Goal: Transaction & Acquisition: Purchase product/service

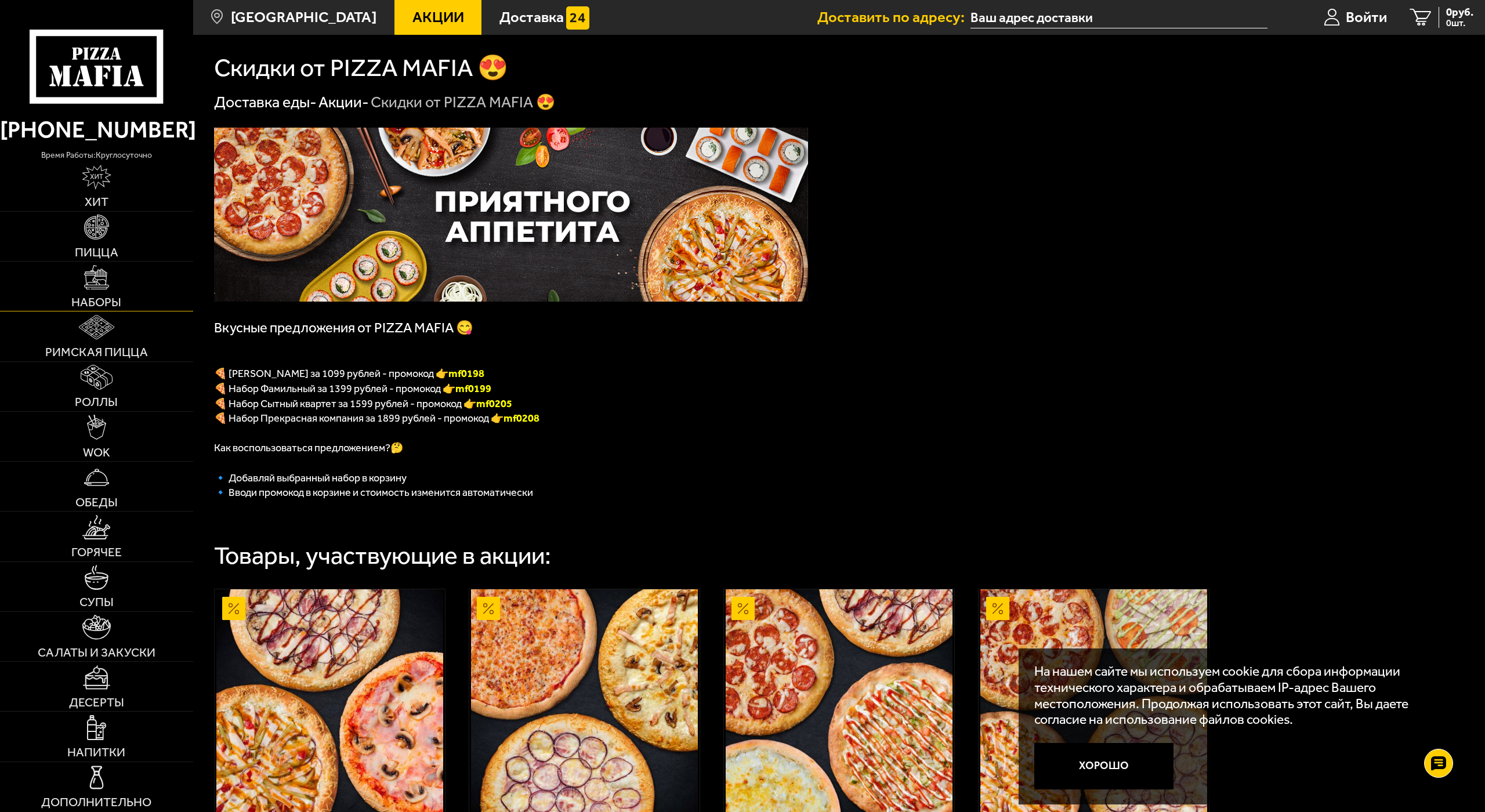
click at [108, 280] on link "Наборы" at bounding box center [96, 286] width 193 height 49
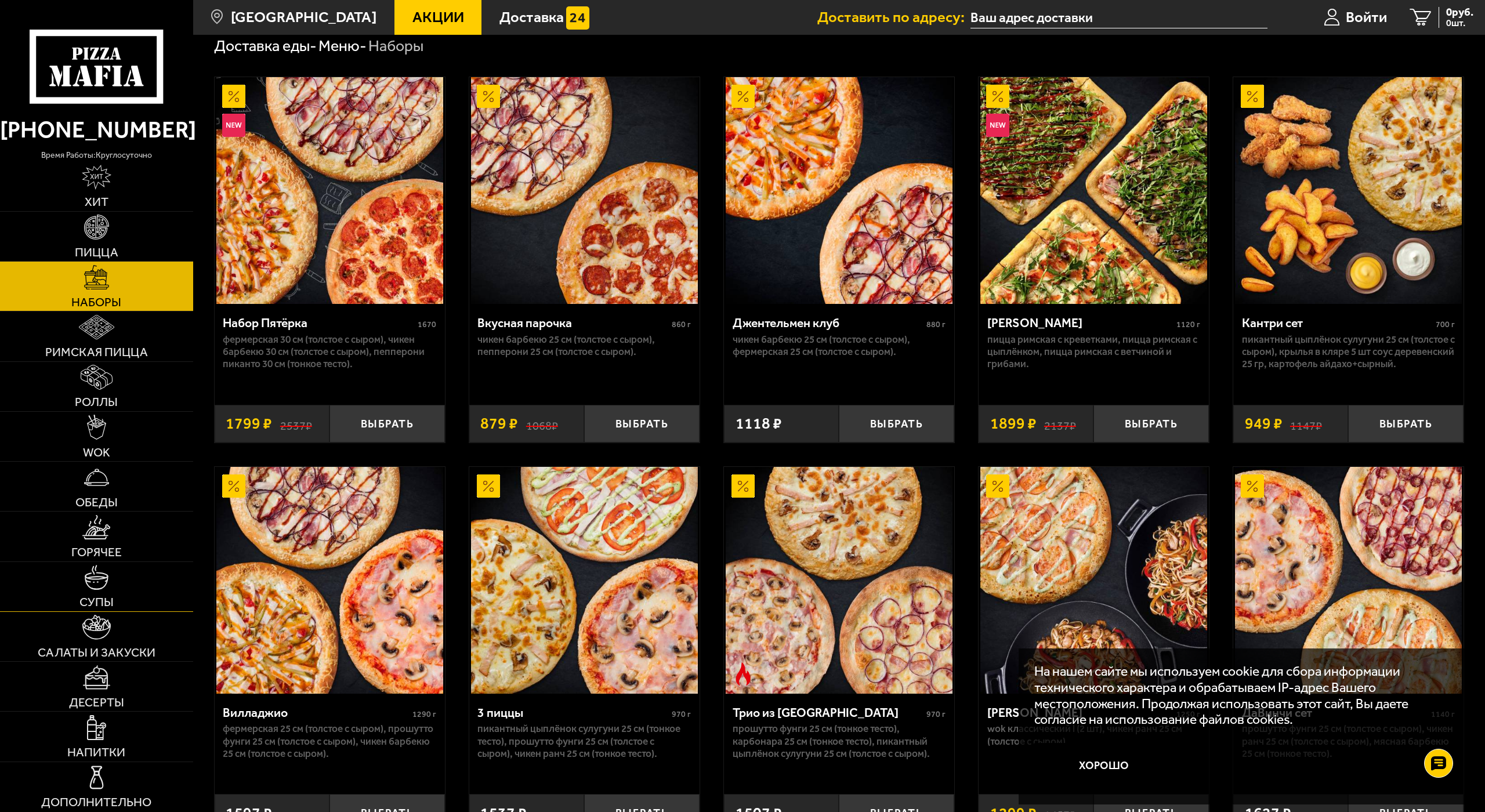
scroll to position [58, 0]
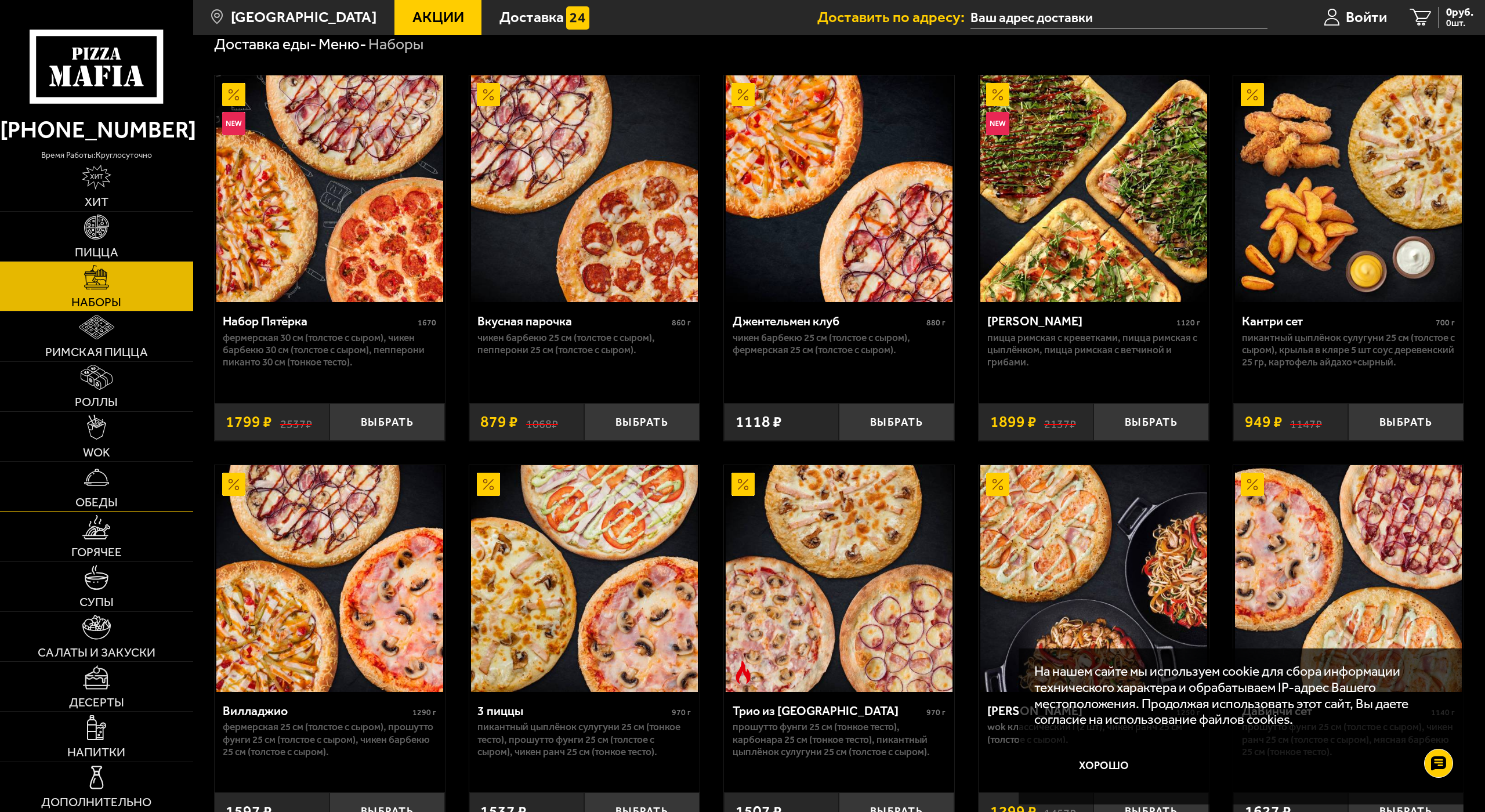
click at [101, 465] on img at bounding box center [96, 478] width 25 height 25
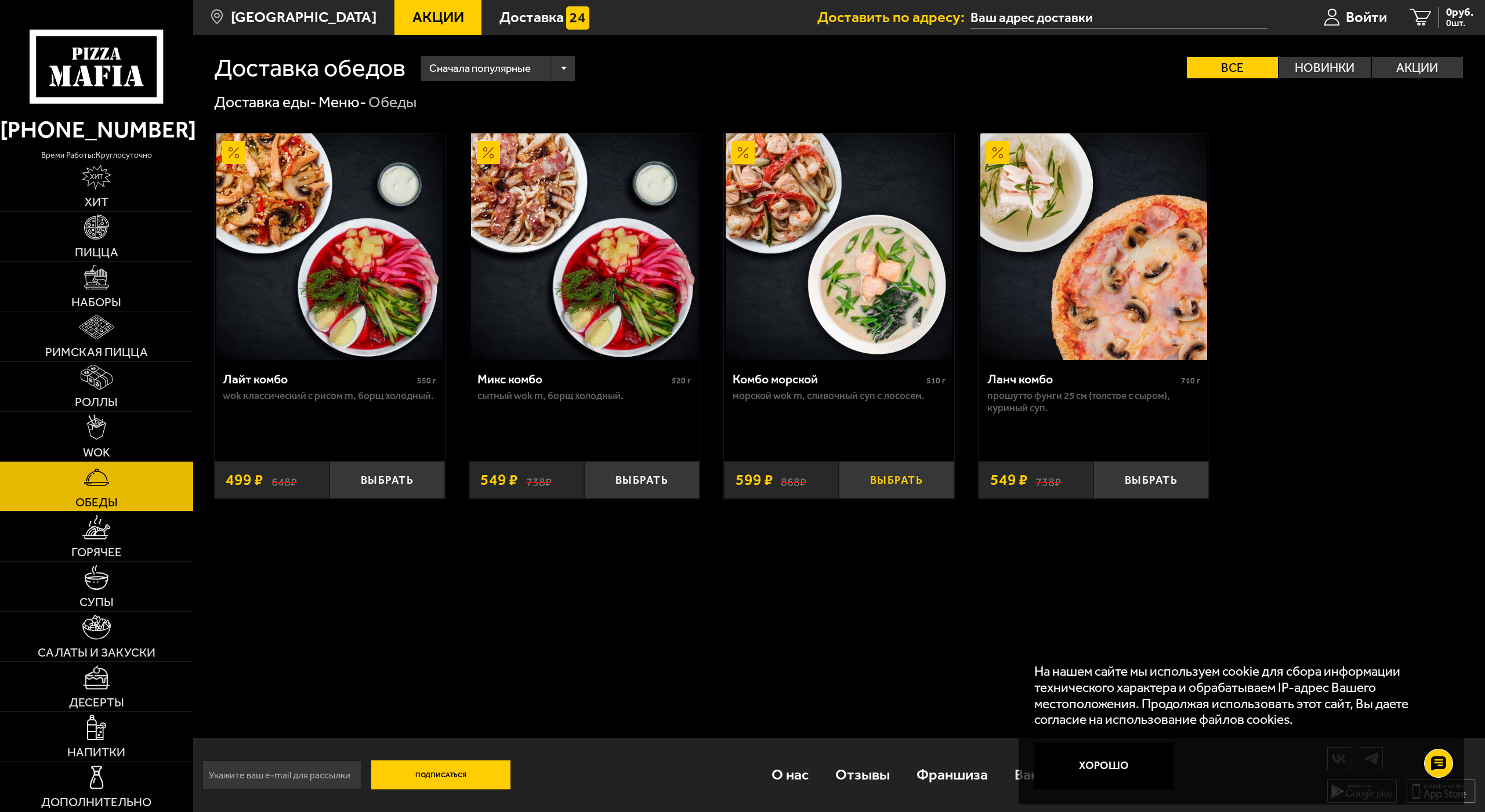
click at [866, 480] on button "Выбрать" at bounding box center [896, 480] width 115 height 38
click at [95, 565] on img at bounding box center [96, 577] width 25 height 25
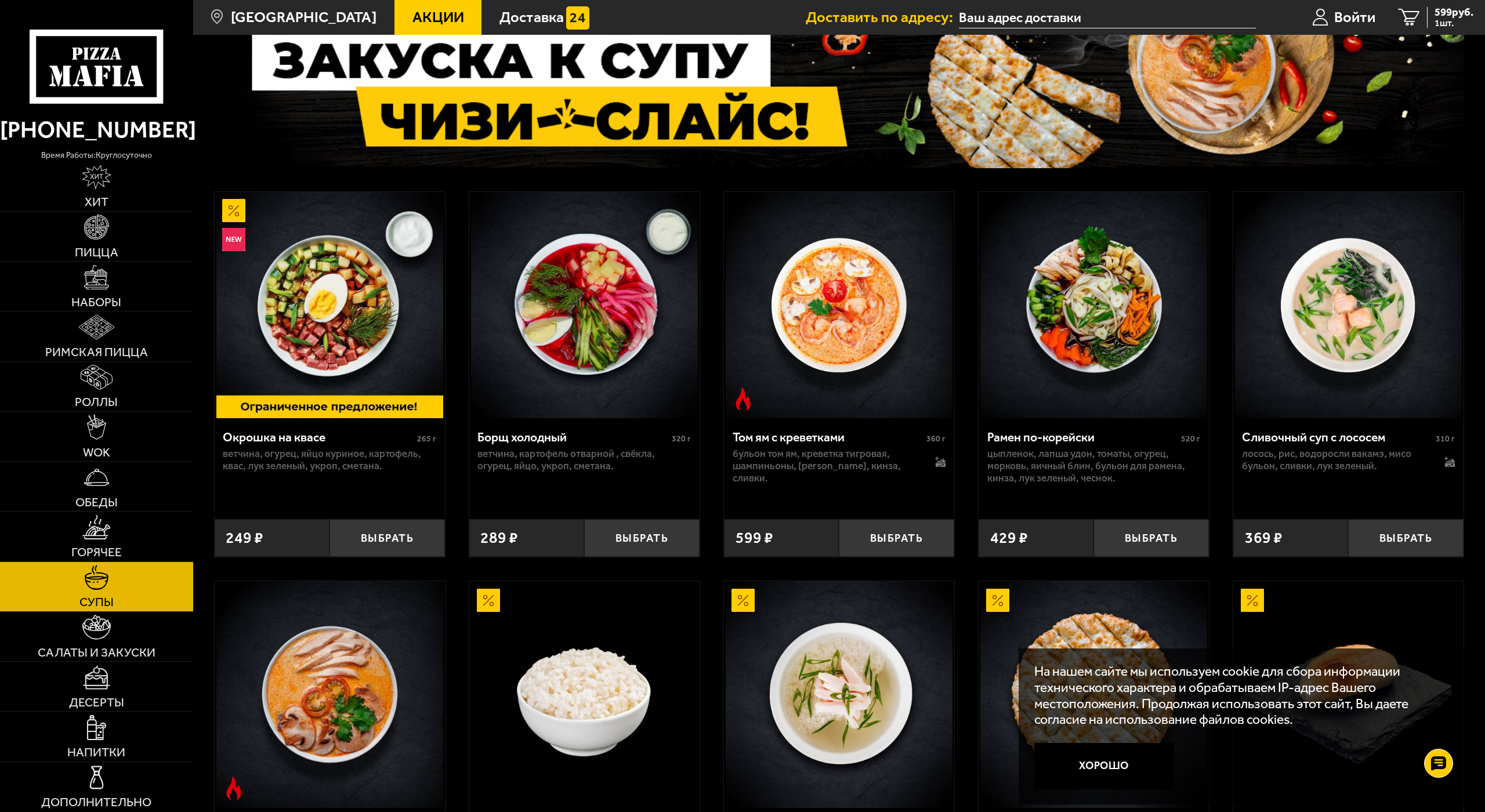
scroll to position [174, 0]
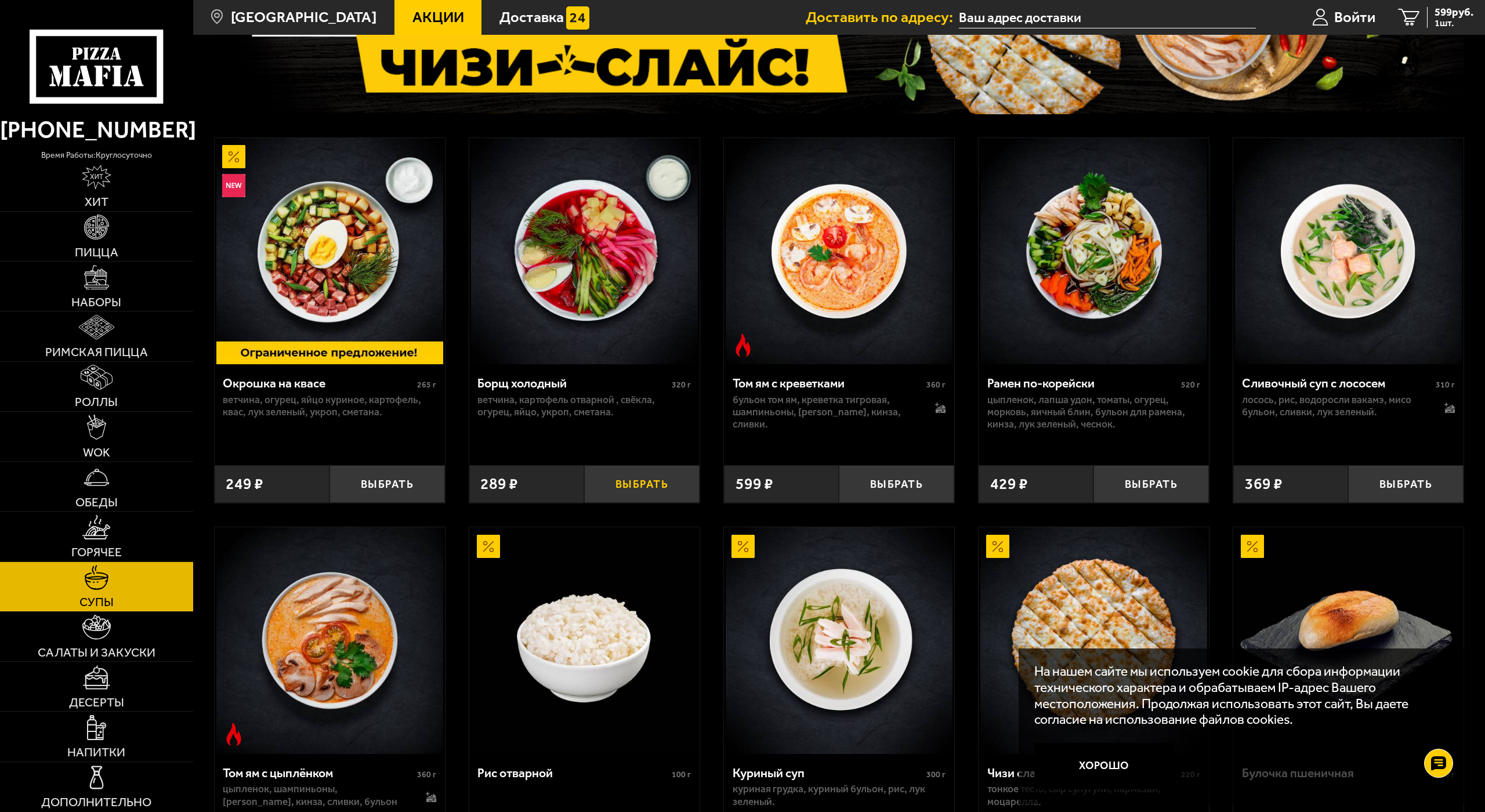
click at [626, 487] on button "Выбрать" at bounding box center [641, 484] width 115 height 38
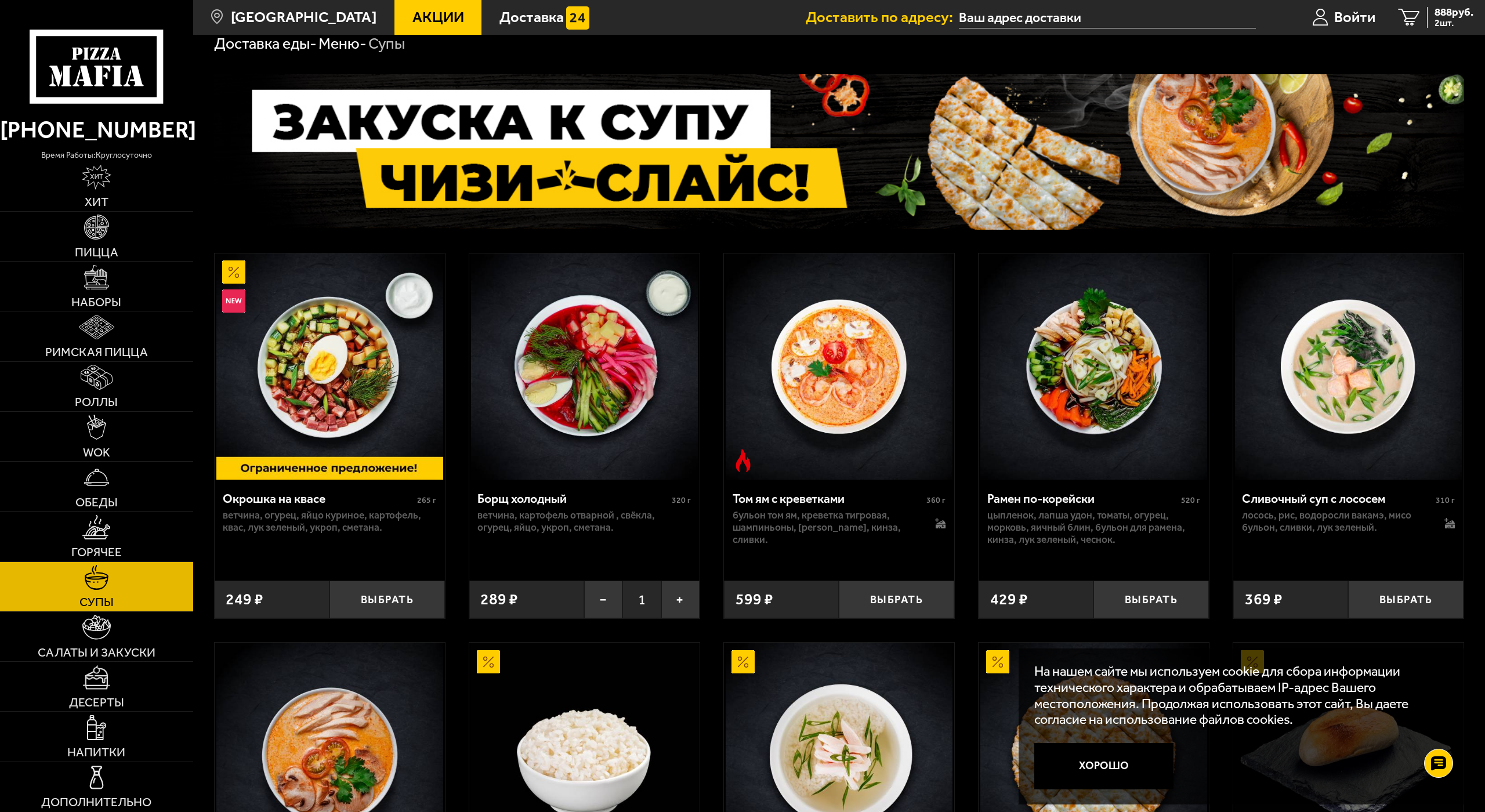
scroll to position [58, 0]
click at [1339, 21] on span "Войти" at bounding box center [1354, 17] width 41 height 15
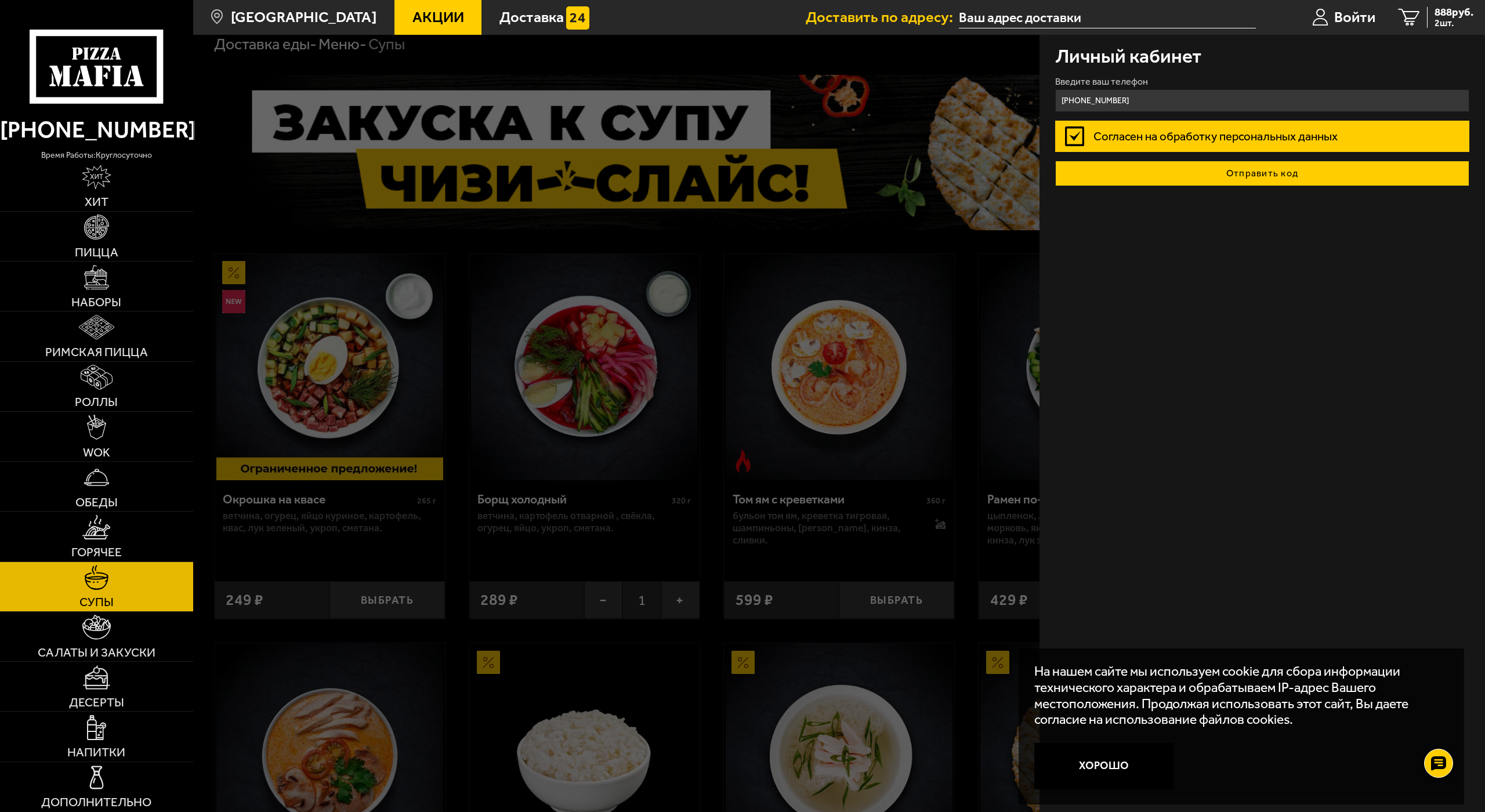
type input "[PHONE_NUMBER]"
click at [1245, 167] on button "Отправить код" at bounding box center [1262, 173] width 415 height 25
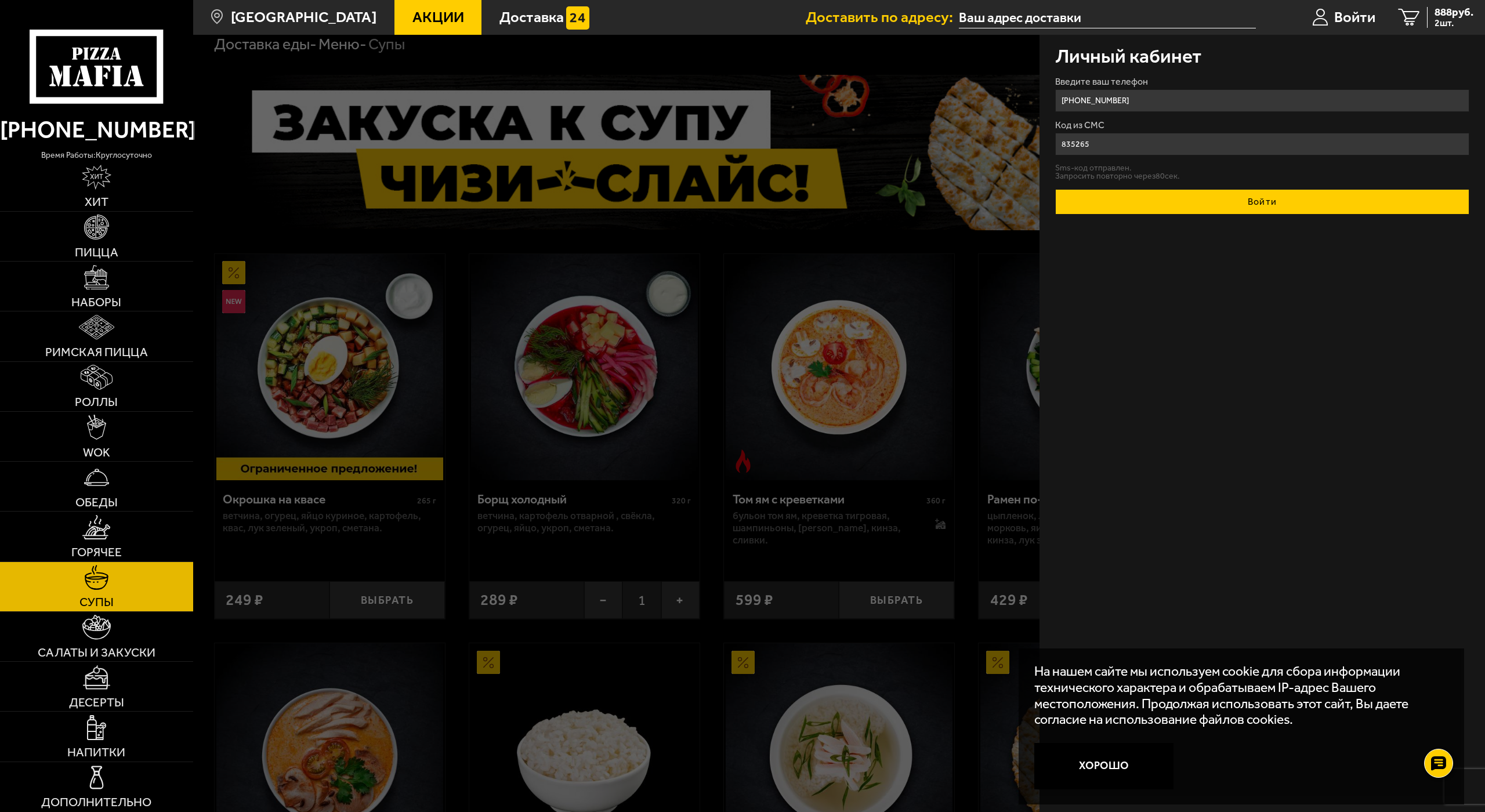
type input "835265"
click at [1164, 210] on button "Войти" at bounding box center [1262, 201] width 415 height 25
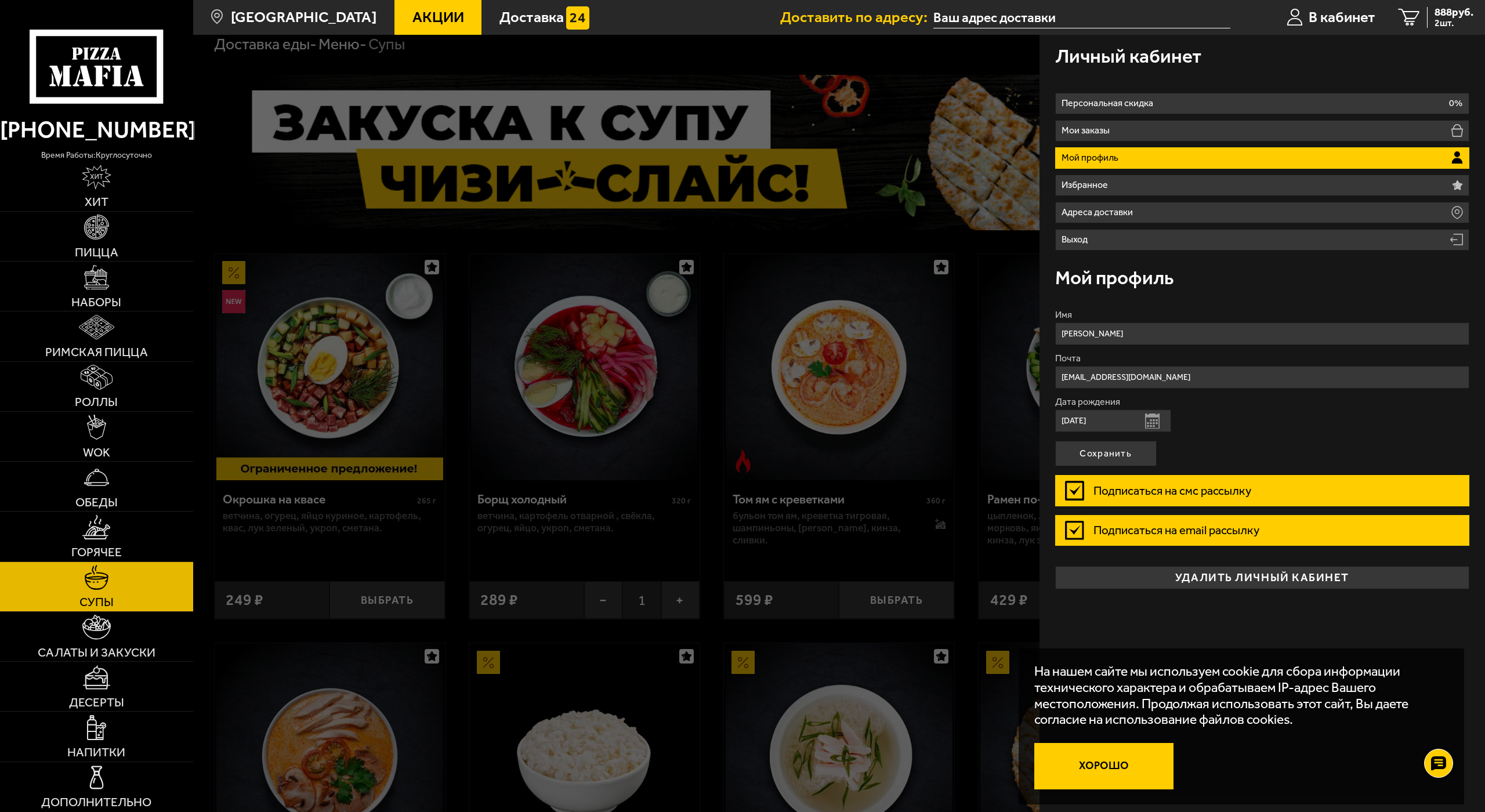
click at [1102, 743] on button "Хорошо" at bounding box center [1104, 766] width 139 height 47
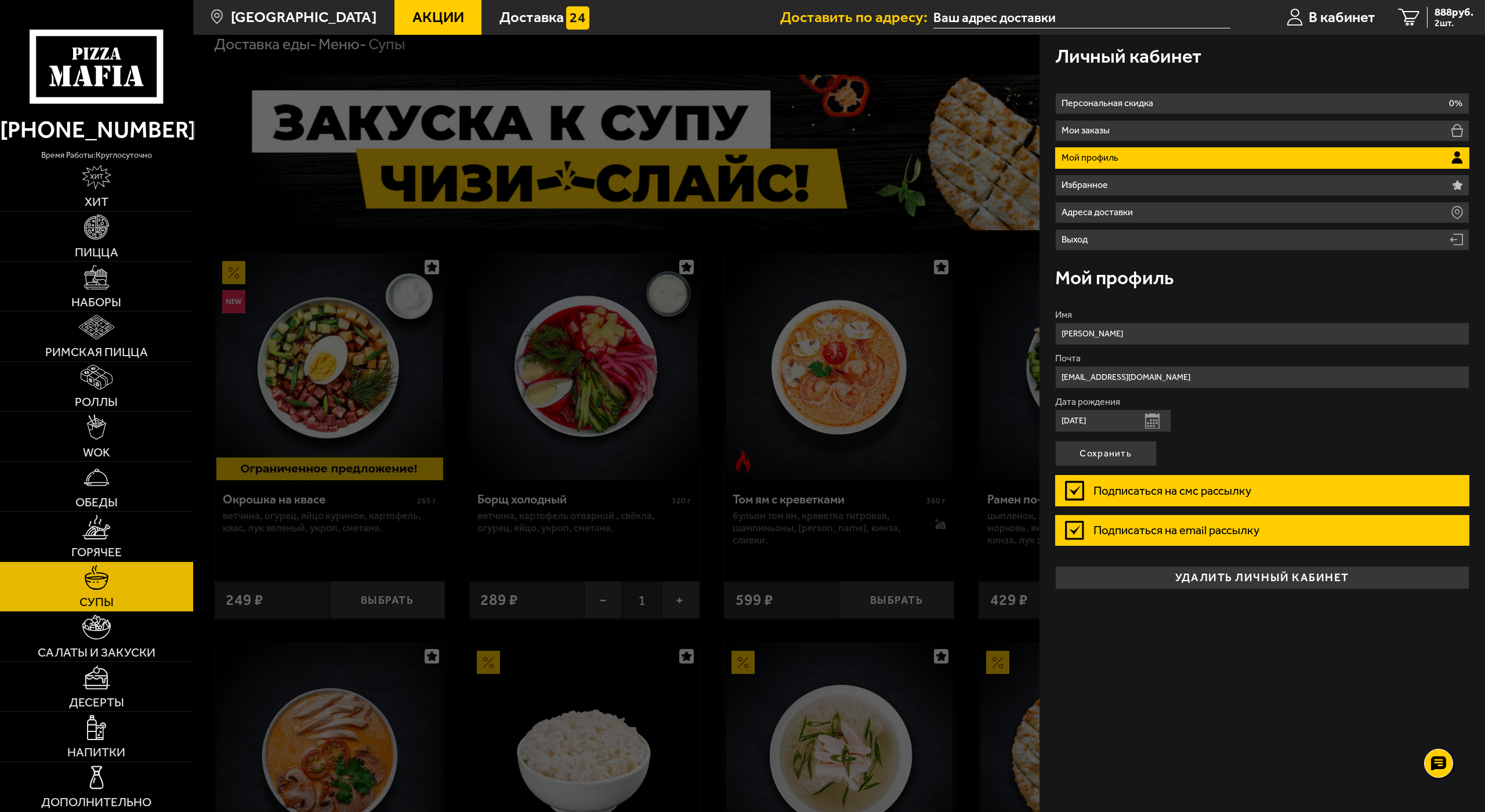
click at [957, 190] on div at bounding box center [935, 441] width 1485 height 812
